Goal: Obtain resource: Download file/media

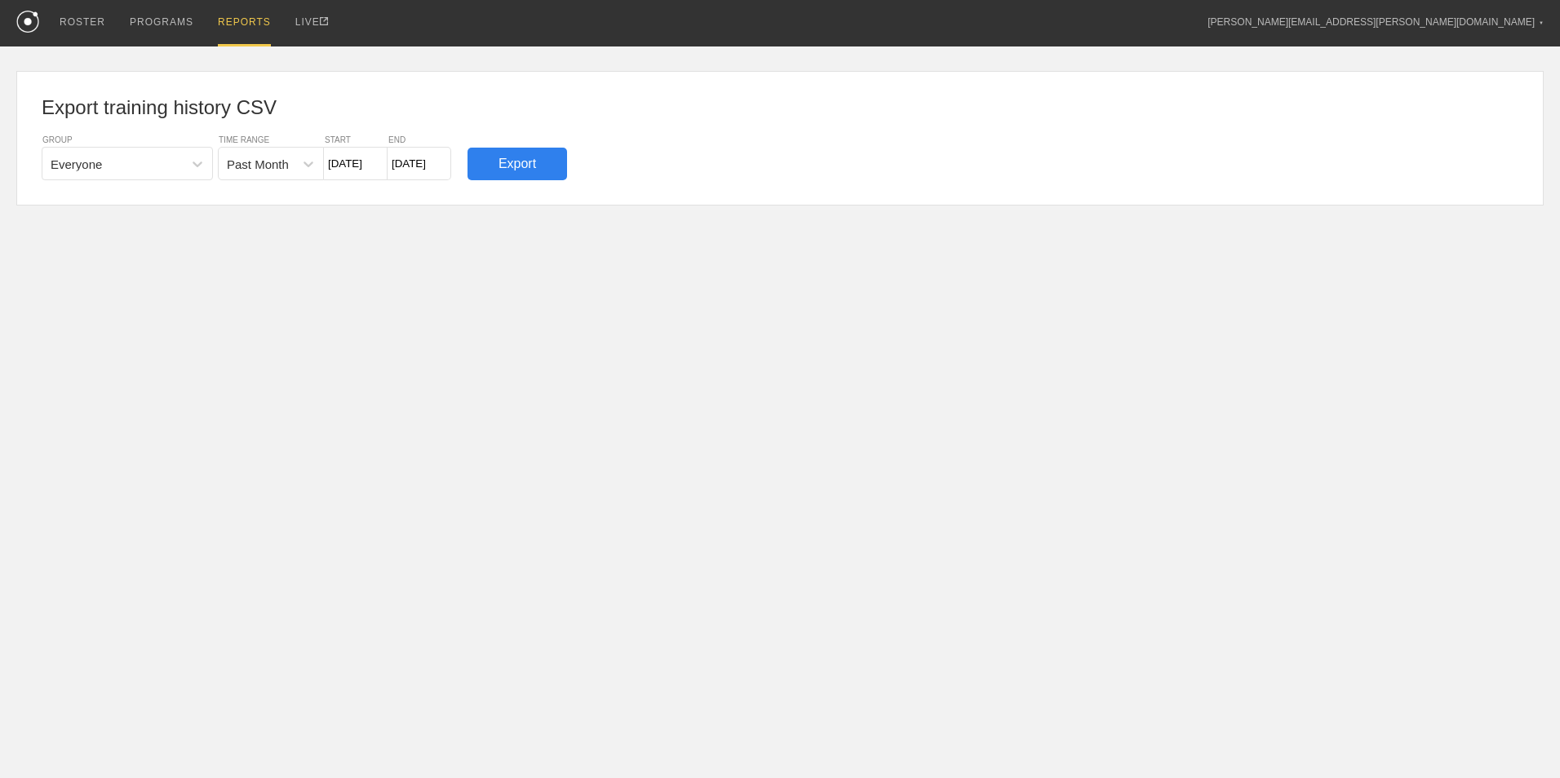
click at [529, 171] on div "Export" at bounding box center [517, 164] width 100 height 33
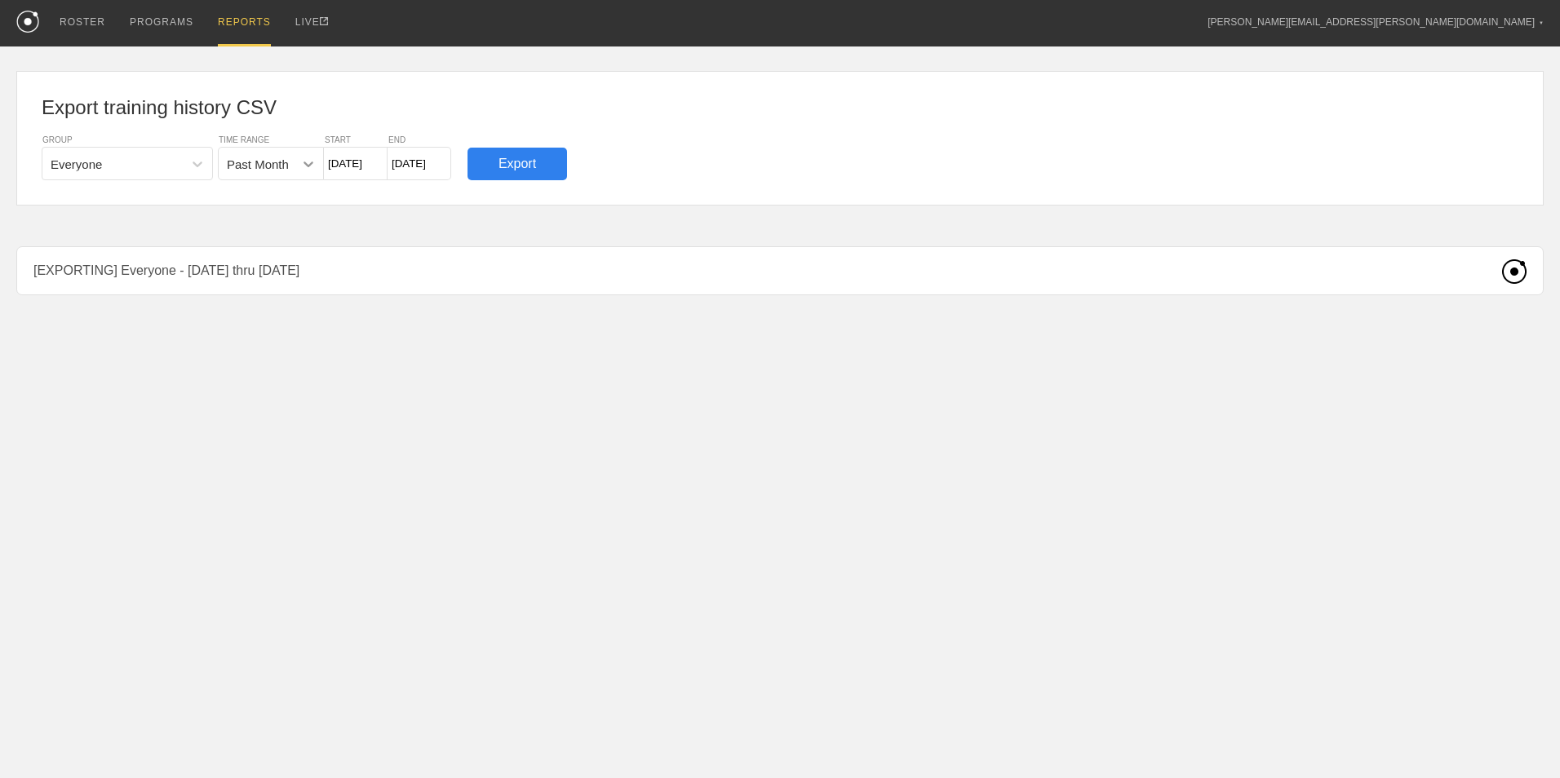
click at [317, 173] on div at bounding box center [308, 163] width 29 height 29
click at [280, 210] on div "Past Week" at bounding box center [271, 203] width 106 height 27
type input "8/19/25"
click at [529, 163] on div "Export" at bounding box center [517, 164] width 100 height 33
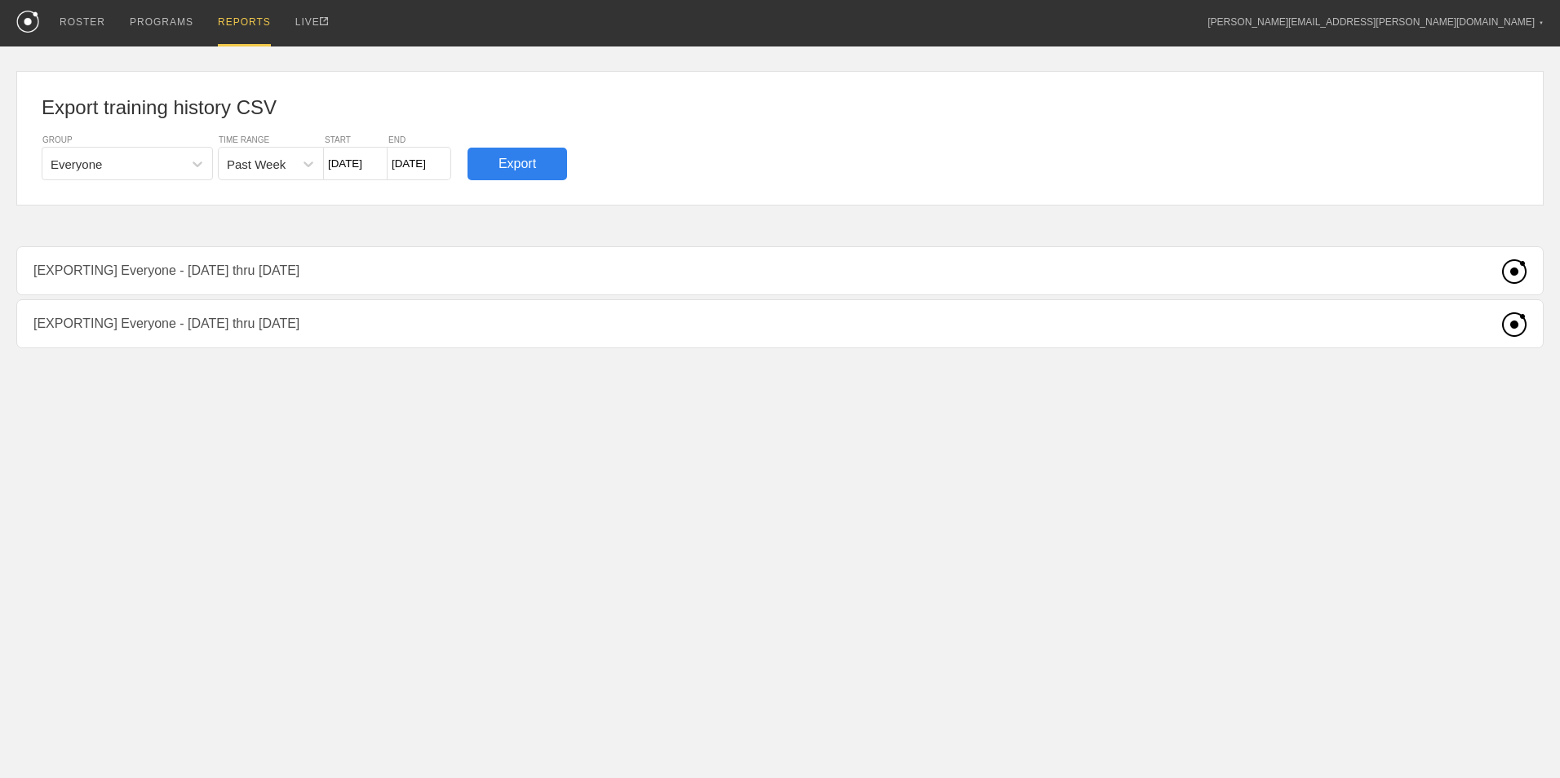
click at [321, 331] on div "Export training history CSV GROUP Everyone TIME RANGE Past Week START 8/19/25 E…" at bounding box center [779, 197] width 1527 height 302
click at [295, 21] on div "LIVE" at bounding box center [311, 23] width 33 height 46
click at [344, 279] on div "Export training history CSV GROUP Everyone TIME RANGE Past Week START 8/19/25 E…" at bounding box center [779, 197] width 1527 height 302
click at [585, 279] on div "Export training history CSV GROUP Everyone TIME RANGE Past Week START 8/19/25 E…" at bounding box center [779, 197] width 1527 height 302
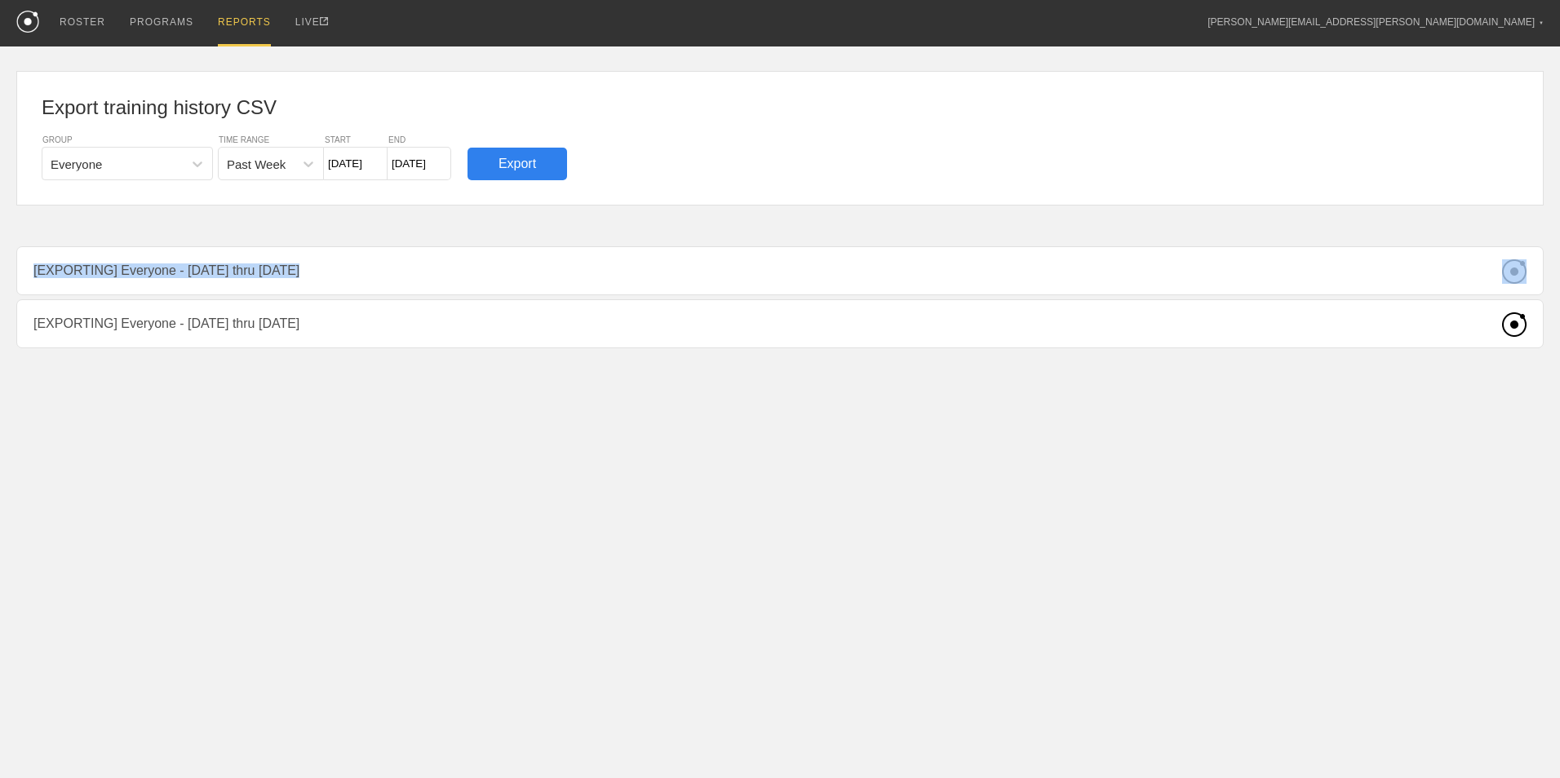
click at [585, 279] on div "Export training history CSV GROUP Everyone TIME RANGE Past Week START 8/19/25 E…" at bounding box center [779, 197] width 1527 height 302
drag, startPoint x: 585, startPoint y: 279, endPoint x: 529, endPoint y: 325, distance: 72.5
click at [529, 325] on div "Export training history CSV GROUP Everyone TIME RANGE Past Week START 8/19/25 E…" at bounding box center [779, 197] width 1527 height 302
click at [237, 266] on div "Export training history CSV GROUP Everyone TIME RANGE Past Week START 8/19/25 E…" at bounding box center [779, 197] width 1527 height 302
drag, startPoint x: 45, startPoint y: 21, endPoint x: 52, endPoint y: 27, distance: 9.3
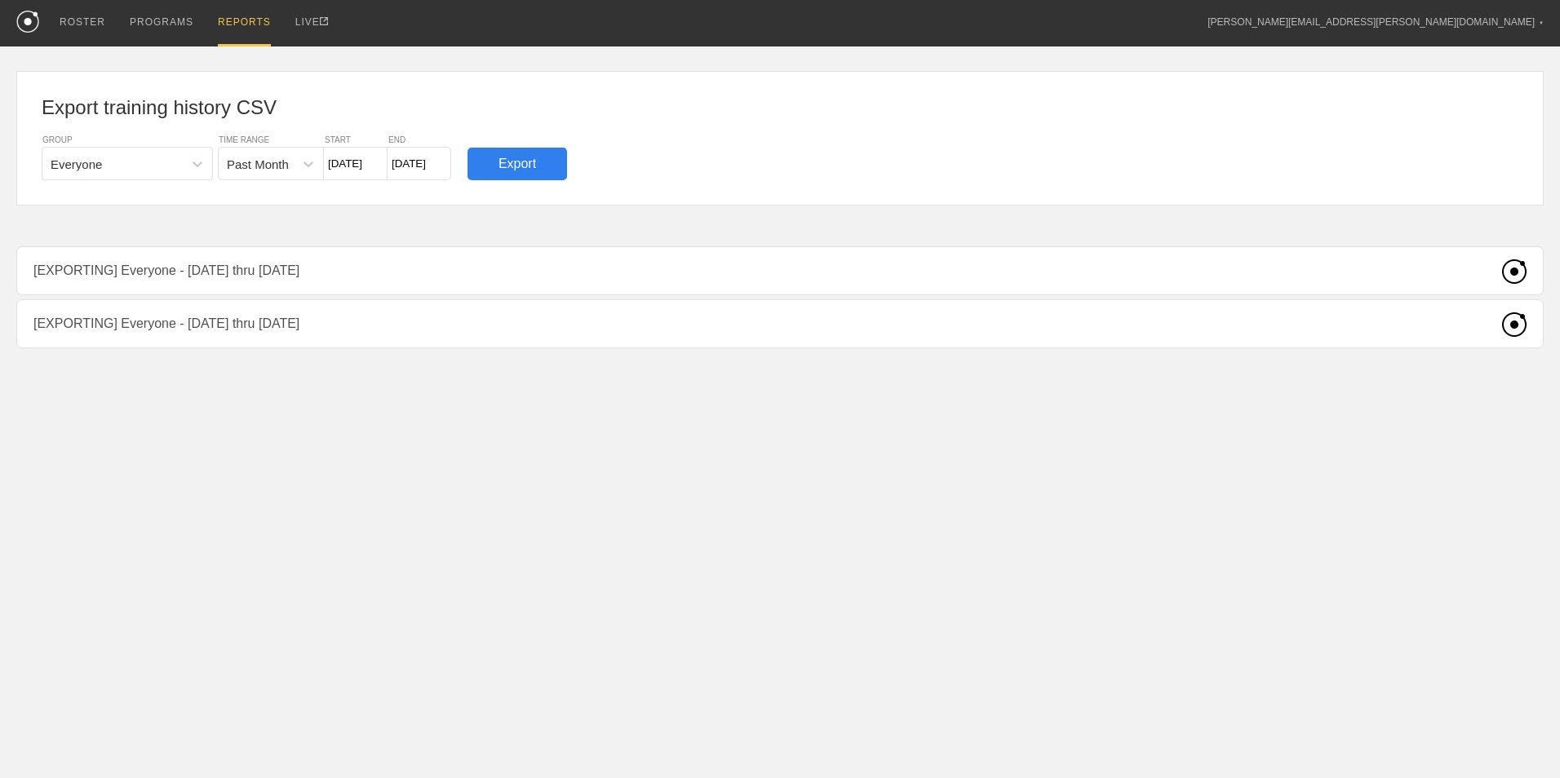
click at [46, 22] on div "ROSTER PROGRAMS REPORTS LIVE [PERSON_NAME][EMAIL_ADDRESS][PERSON_NAME][DOMAIN_N…" at bounding box center [779, 23] width 1527 height 46
click at [86, 34] on div "ROSTER" at bounding box center [83, 23] width 46 height 46
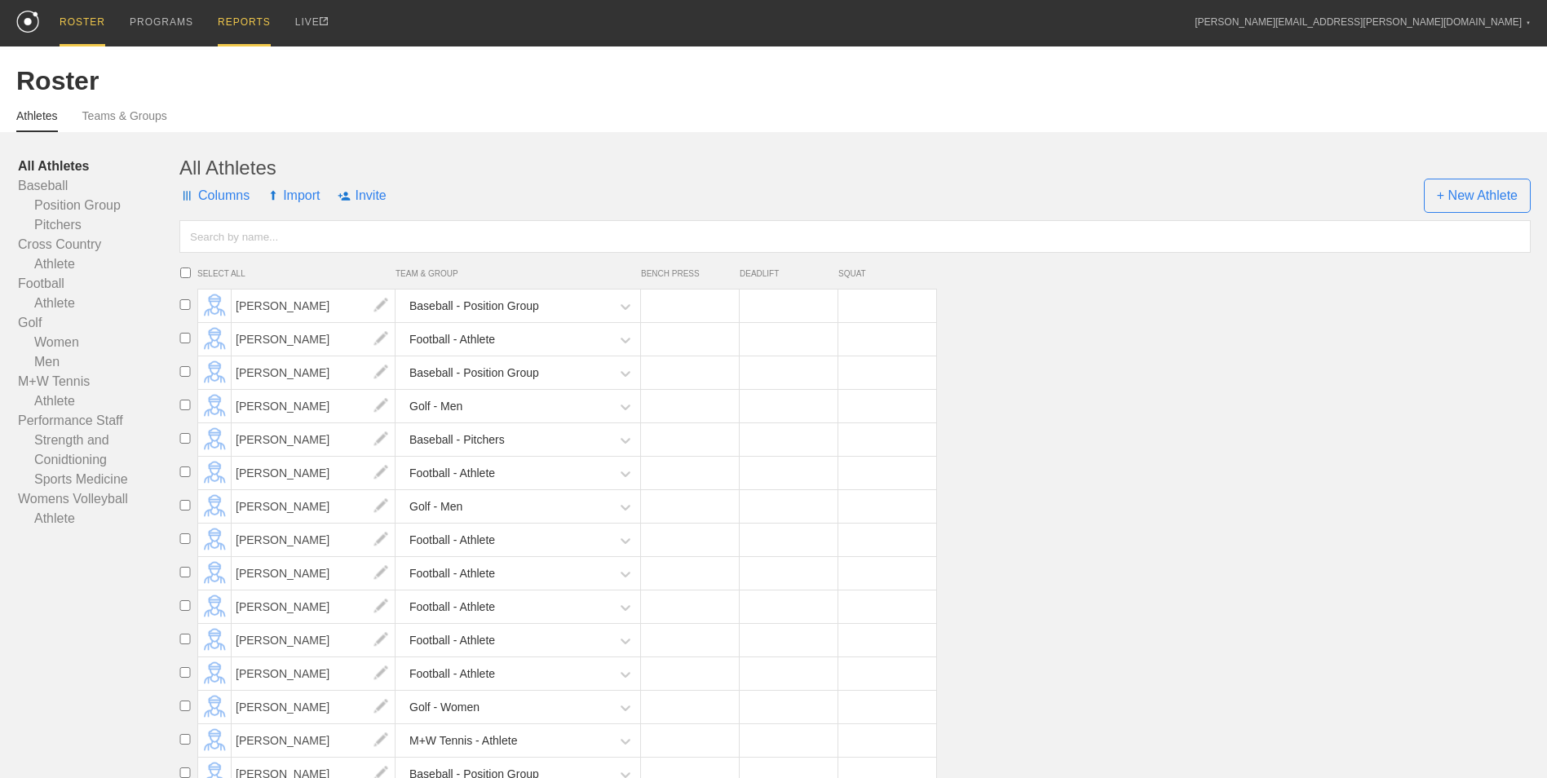
click at [245, 17] on div "REPORTS" at bounding box center [244, 23] width 53 height 46
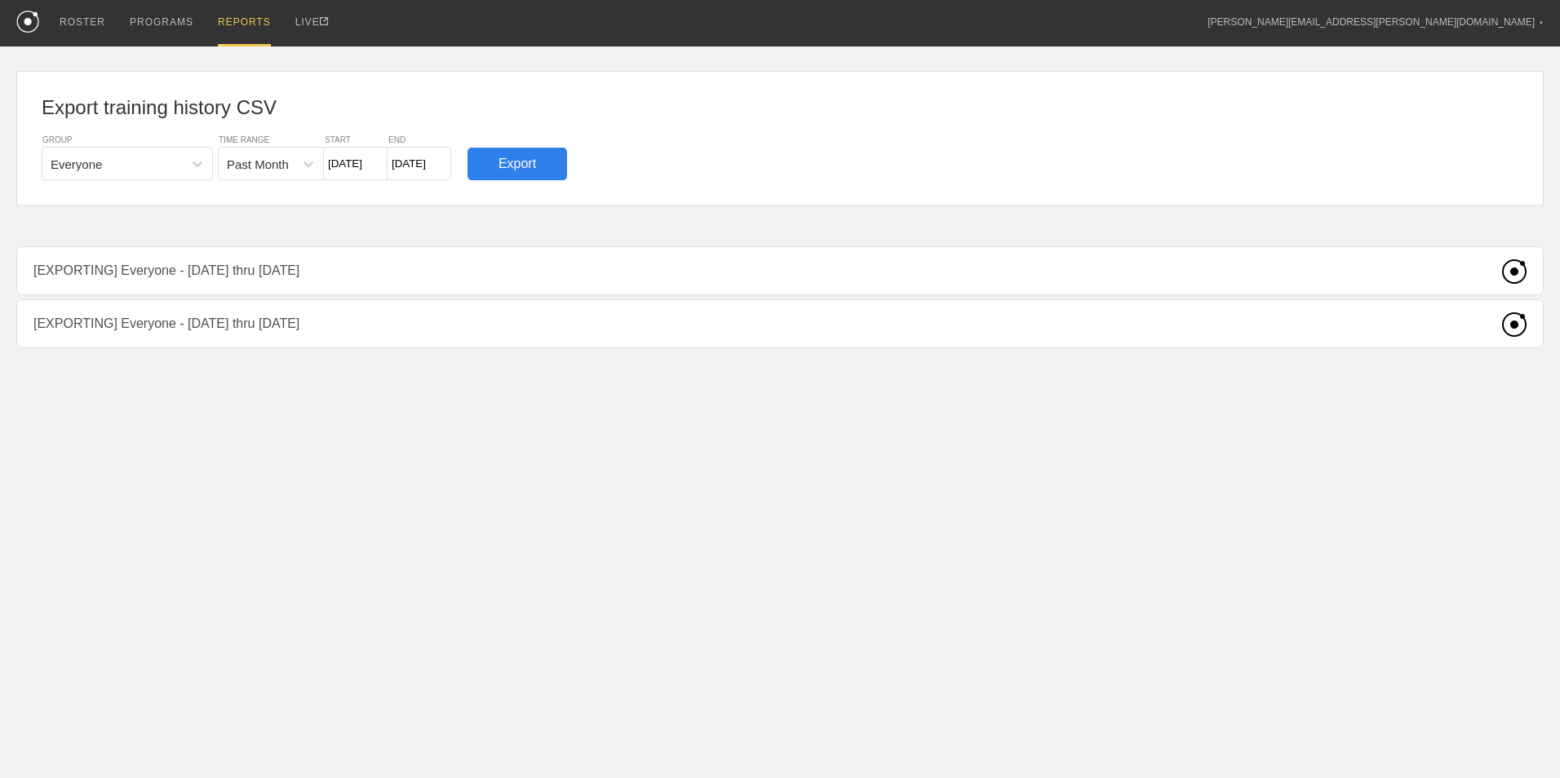
click at [361, 281] on div "Export training history CSV GROUP Everyone TIME RANGE Past Month START [DATE] E…" at bounding box center [779, 197] width 1527 height 302
drag, startPoint x: 178, startPoint y: 333, endPoint x: 175, endPoint y: 343, distance: 10.9
click at [178, 339] on div "Export training history CSV GROUP Everyone TIME RANGE Past Month START [DATE] E…" at bounding box center [779, 197] width 1527 height 302
click at [175, 359] on html "ROSTER PROGRAMS REPORTS LIVE [PERSON_NAME][EMAIL_ADDRESS][PERSON_NAME][DOMAIN_N…" at bounding box center [780, 215] width 1560 height 430
click at [800, 370] on html "ROSTER PROGRAMS REPORTS LIVE [PERSON_NAME][EMAIL_ADDRESS][PERSON_NAME][DOMAIN_N…" at bounding box center [780, 215] width 1560 height 430
